Goal: Information Seeking & Learning: Check status

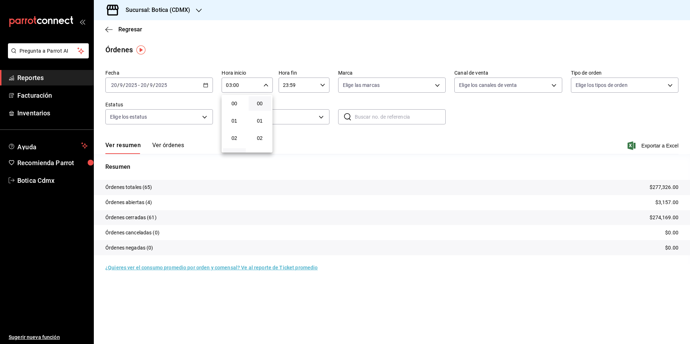
scroll to position [36, 0]
click at [130, 30] on div at bounding box center [345, 172] width 690 height 344
click at [130, 30] on span "Regresar" at bounding box center [130, 29] width 24 height 7
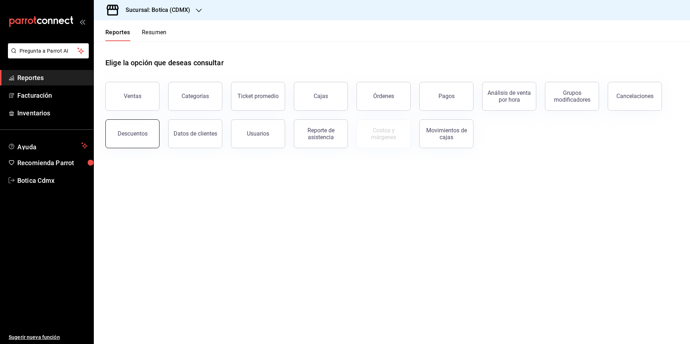
click at [138, 136] on div "Descuentos" at bounding box center [133, 133] width 30 height 7
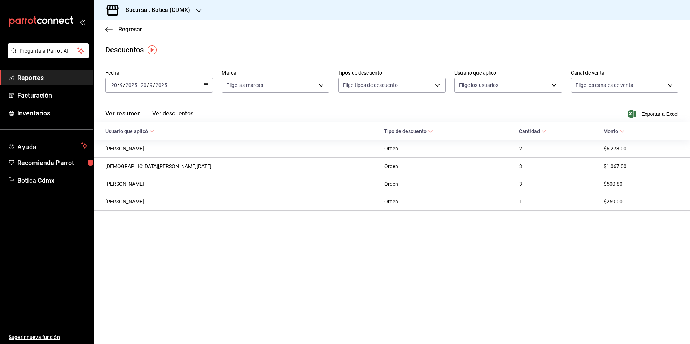
click at [206, 84] on icon "button" at bounding box center [205, 85] width 5 height 5
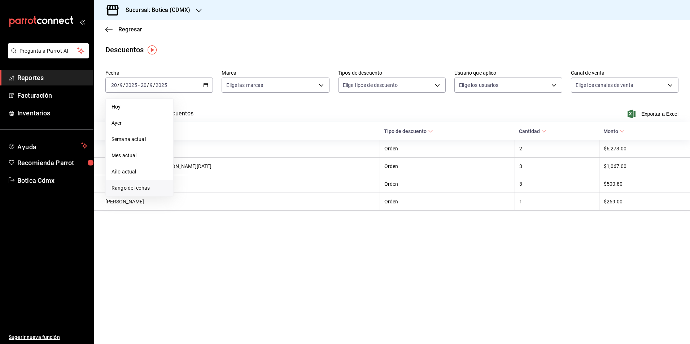
click at [123, 189] on span "Rango de fechas" at bounding box center [140, 188] width 56 height 8
click at [256, 166] on button "20" at bounding box center [252, 164] width 13 height 13
click at [265, 165] on abbr "21" at bounding box center [265, 164] width 5 height 5
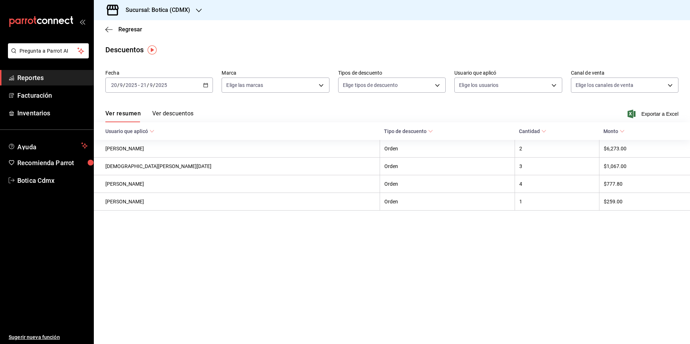
click at [177, 113] on button "Ver descuentos" at bounding box center [172, 116] width 41 height 12
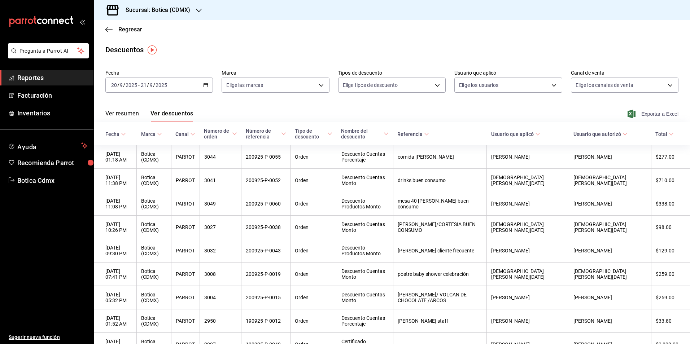
click at [643, 113] on span "Exportar a Excel" at bounding box center [653, 114] width 49 height 9
click at [203, 87] on icon "button" at bounding box center [205, 85] width 5 height 5
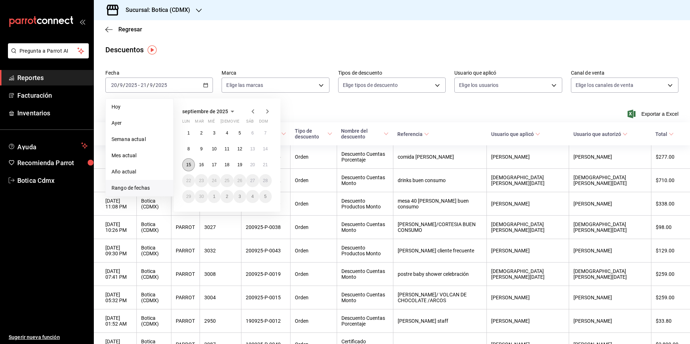
click at [186, 165] on abbr "15" at bounding box center [188, 164] width 5 height 5
click at [266, 166] on abbr "21" at bounding box center [265, 164] width 5 height 5
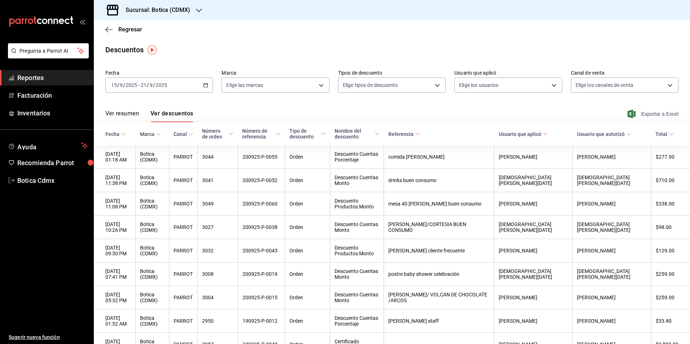
click at [647, 114] on span "Exportar a Excel" at bounding box center [653, 114] width 49 height 9
click at [126, 31] on span "Regresar" at bounding box center [130, 29] width 24 height 7
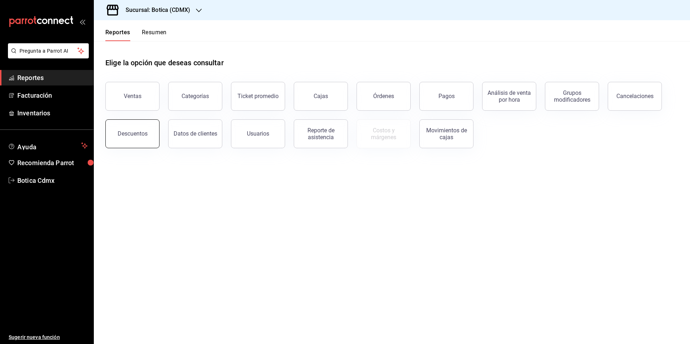
click at [132, 136] on div "Descuentos" at bounding box center [133, 133] width 30 height 7
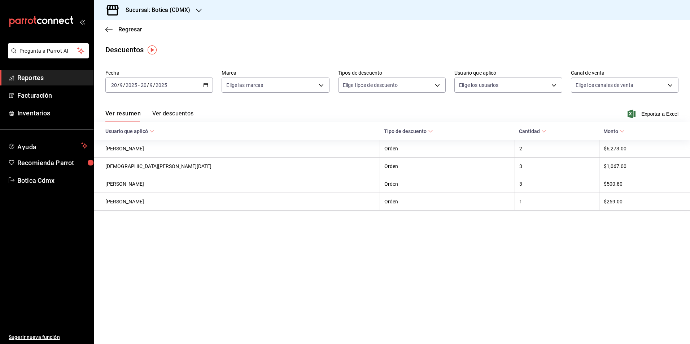
click at [205, 86] on icon "button" at bounding box center [205, 85] width 5 height 5
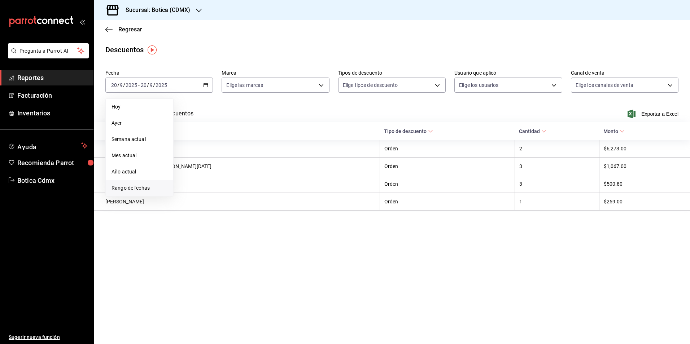
click at [141, 186] on span "Rango de fechas" at bounding box center [140, 188] width 56 height 8
click at [188, 165] on abbr "15" at bounding box center [188, 164] width 5 height 5
click at [266, 167] on button "21" at bounding box center [265, 164] width 13 height 13
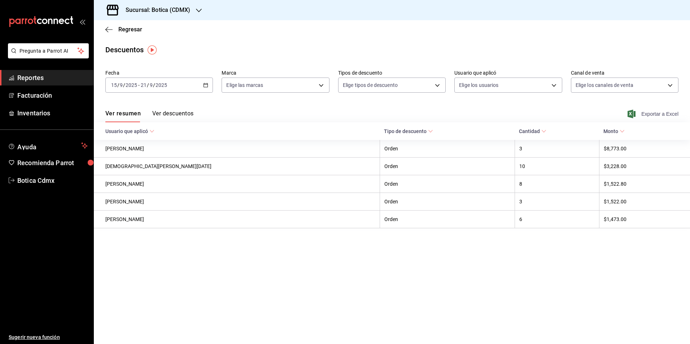
click at [649, 114] on span "Exportar a Excel" at bounding box center [653, 114] width 49 height 9
click at [123, 27] on span "Regresar" at bounding box center [130, 29] width 24 height 7
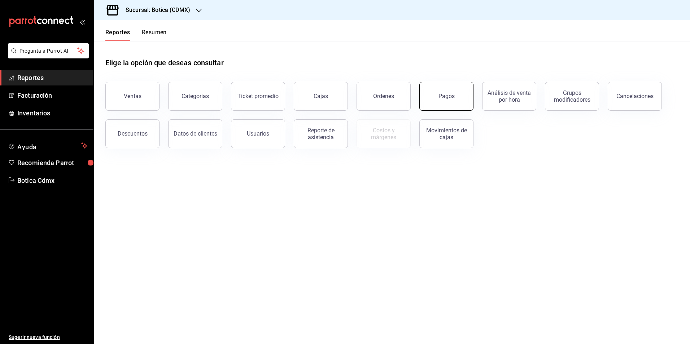
click at [442, 97] on div "Pagos" at bounding box center [446, 96] width 16 height 7
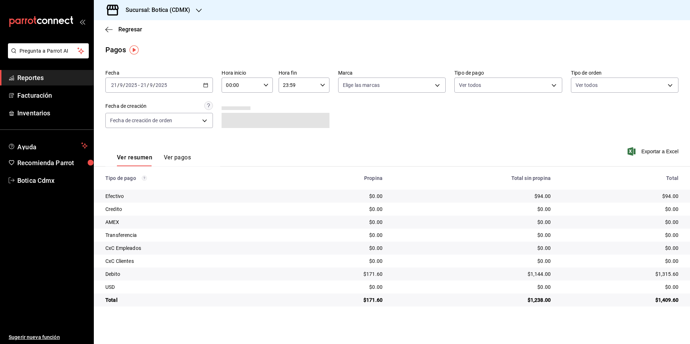
click at [205, 87] on \(Stroke\) "button" at bounding box center [206, 85] width 4 height 4
click at [130, 187] on span "Rango de fechas" at bounding box center [140, 188] width 56 height 8
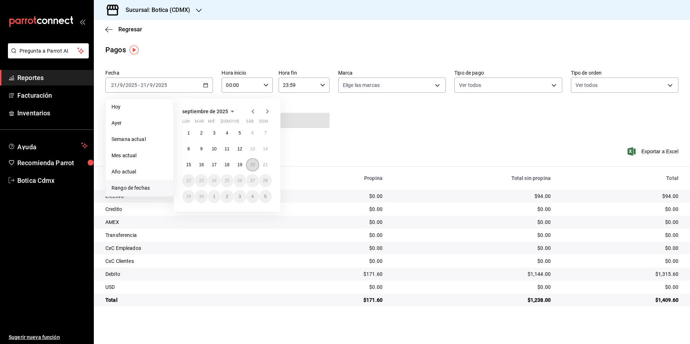
click at [250, 166] on button "20" at bounding box center [252, 164] width 13 height 13
click at [266, 169] on button "21" at bounding box center [265, 164] width 13 height 13
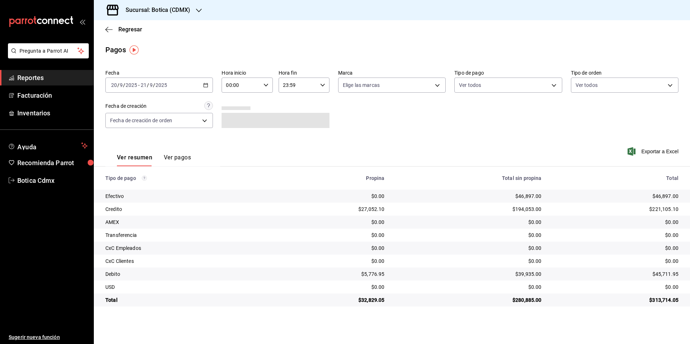
click at [241, 84] on input "00:00" at bounding box center [241, 85] width 39 height 14
click at [234, 123] on button "03" at bounding box center [234, 119] width 23 height 14
type input "03:00"
click at [124, 30] on div at bounding box center [345, 172] width 690 height 344
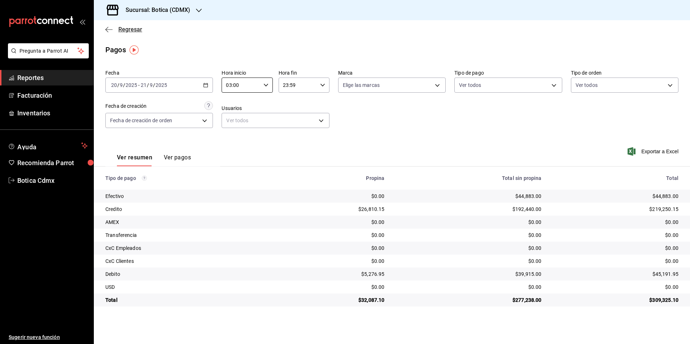
click at [132, 27] on span "Regresar" at bounding box center [130, 29] width 24 height 7
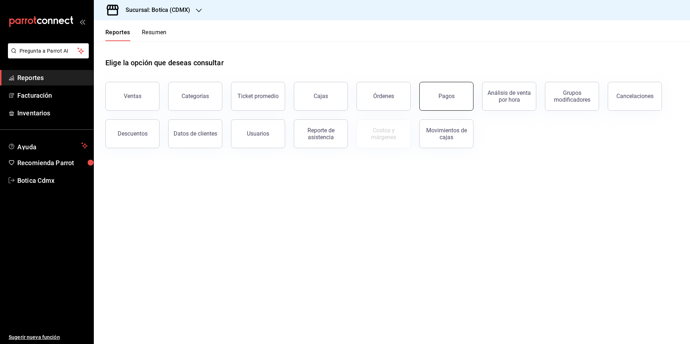
click at [439, 99] on div "Pagos" at bounding box center [446, 96] width 16 height 7
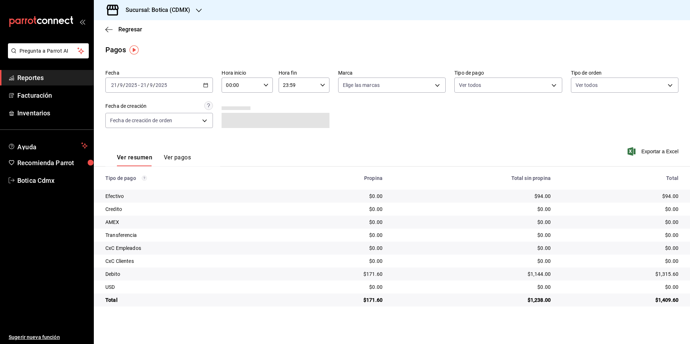
click at [206, 84] on \(Stroke\) "button" at bounding box center [206, 85] width 4 height 4
click at [133, 188] on span "Rango de fechas" at bounding box center [140, 188] width 56 height 8
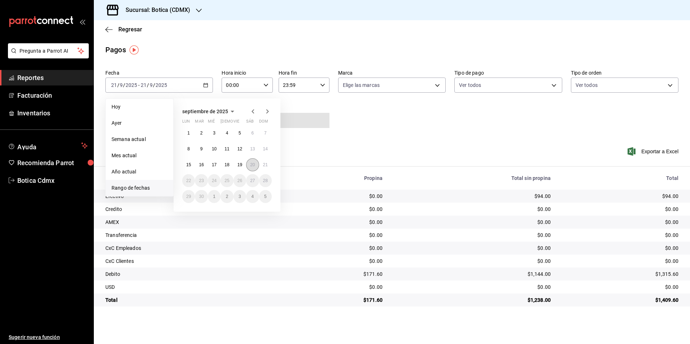
click at [252, 165] on abbr "20" at bounding box center [252, 164] width 5 height 5
click at [264, 165] on abbr "21" at bounding box center [265, 164] width 5 height 5
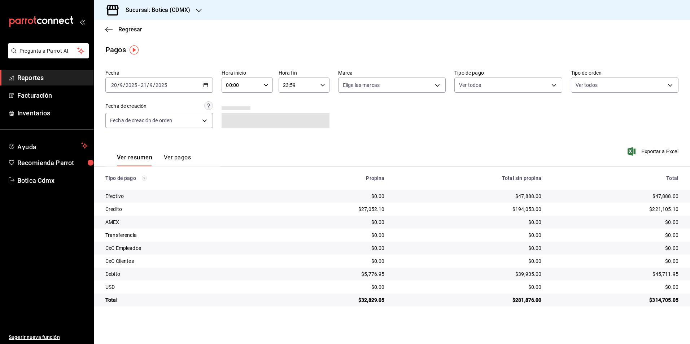
click at [247, 87] on input "00:00" at bounding box center [241, 85] width 39 height 14
click at [236, 117] on span "03" at bounding box center [234, 120] width 14 height 6
type input "03:00"
click at [232, 117] on span "03" at bounding box center [234, 120] width 14 height 6
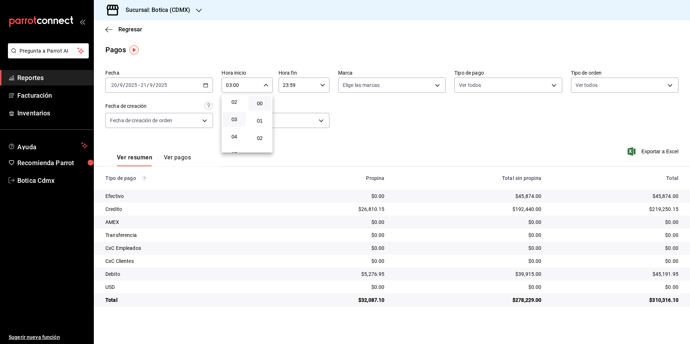
click at [470, 85] on div at bounding box center [345, 172] width 690 height 344
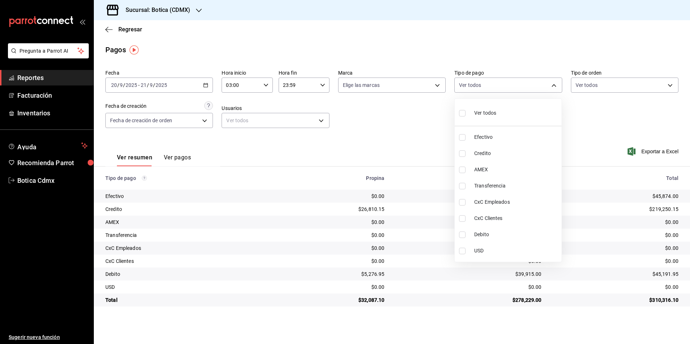
click at [470, 79] on body "Pregunta a Parrot AI Reportes Facturación Inventarios Ayuda Recomienda Parrot B…" at bounding box center [345, 172] width 690 height 344
click at [459, 154] on input "checkbox" at bounding box center [462, 153] width 6 height 6
checkbox input "true"
type input "b4da851e-66ec-43b1-8a0b-e545688a4eb6"
click at [462, 237] on input "checkbox" at bounding box center [462, 235] width 6 height 6
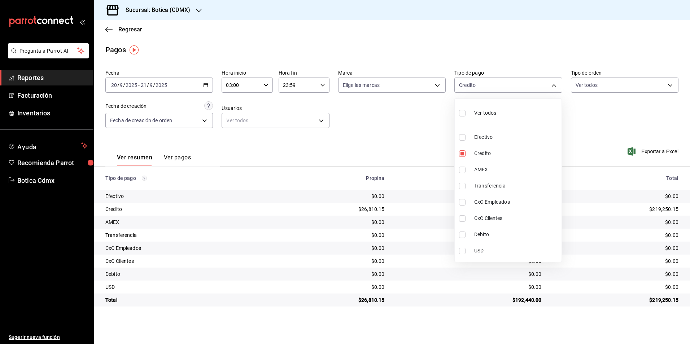
checkbox input "true"
type input "b4da851e-66ec-43b1-8a0b-e545688a4eb6,11579032-5cf0-46af-9956-e0058136143e"
click at [385, 153] on div at bounding box center [345, 172] width 690 height 344
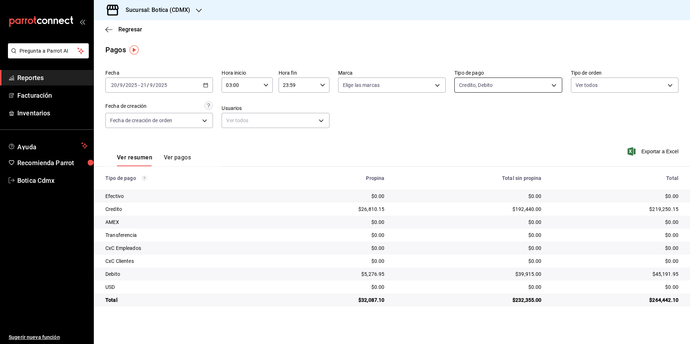
click at [515, 87] on body "Pregunta a Parrot AI Reportes Facturación Inventarios Ayuda Recomienda Parrot B…" at bounding box center [345, 172] width 690 height 344
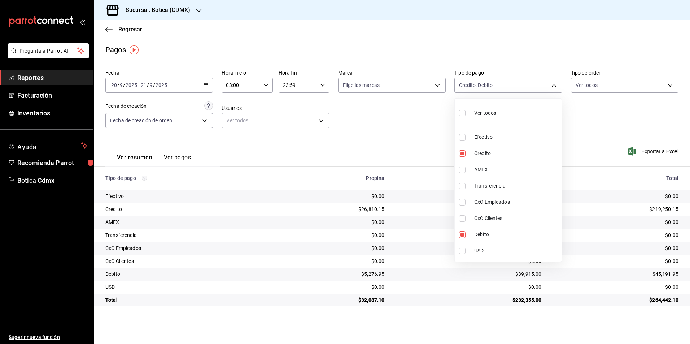
click at [459, 117] on label at bounding box center [463, 113] width 9 height 10
click at [459, 117] on input "checkbox" at bounding box center [462, 113] width 6 height 6
checkbox input "false"
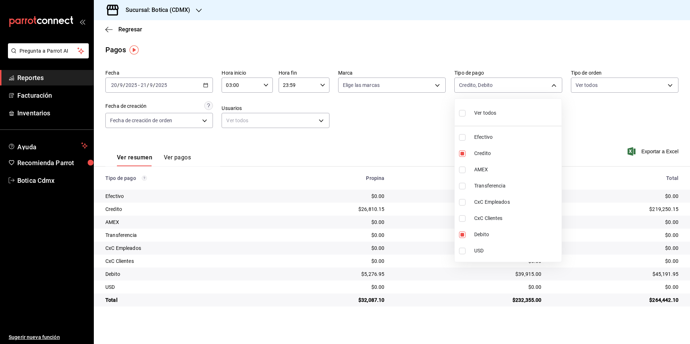
checkbox input "false"
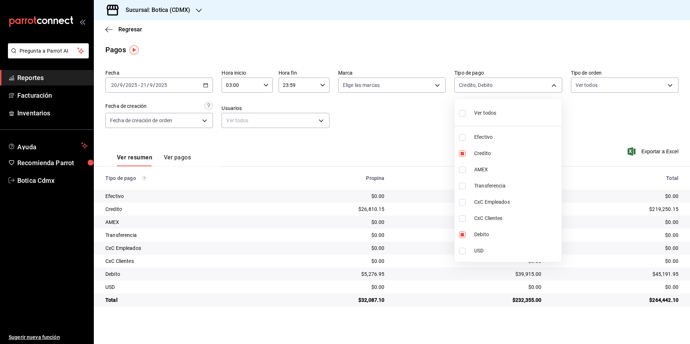
checkbox input "false"
click at [650, 150] on div at bounding box center [345, 172] width 690 height 344
